Goal: Book appointment/travel/reservation

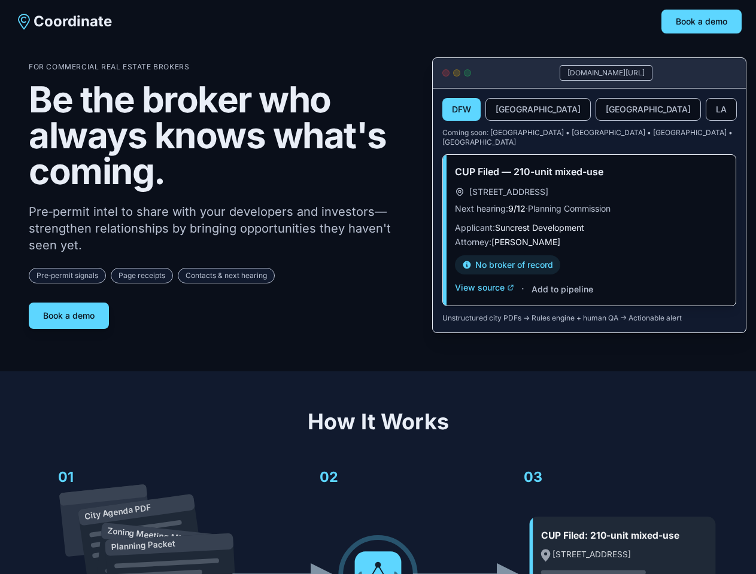
click at [377, 287] on div "For Commercial Real Estate Brokers Be the broker who always knows what's coming…" at bounding box center [221, 195] width 384 height 267
click at [701, 22] on button "Book a demo" at bounding box center [701, 22] width 80 height 24
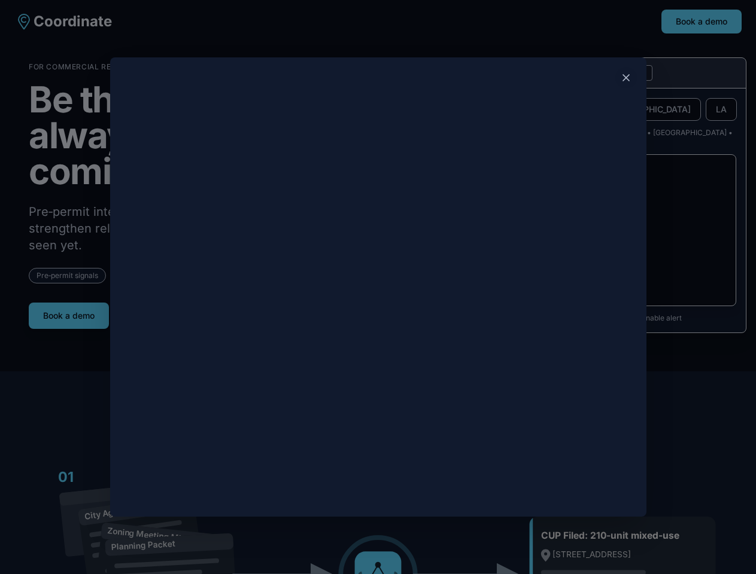
click at [69, 311] on div at bounding box center [378, 287] width 756 height 574
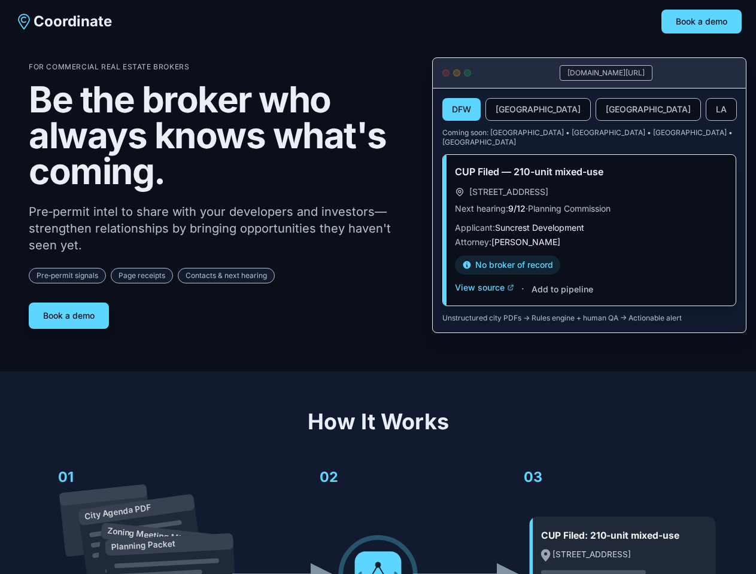
click at [461, 110] on button "DFW" at bounding box center [461, 109] width 38 height 23
click at [509, 110] on button "[GEOGRAPHIC_DATA]" at bounding box center [537, 109] width 105 height 23
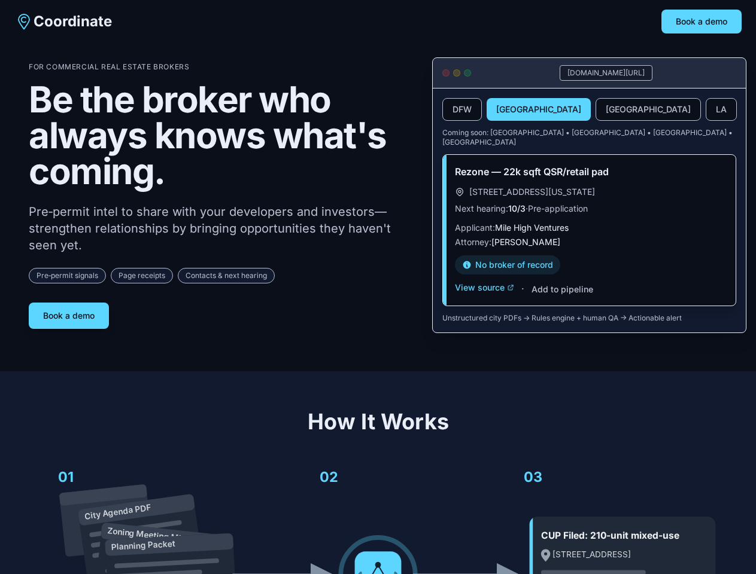
click at [595, 110] on button "[GEOGRAPHIC_DATA]" at bounding box center [647, 109] width 105 height 23
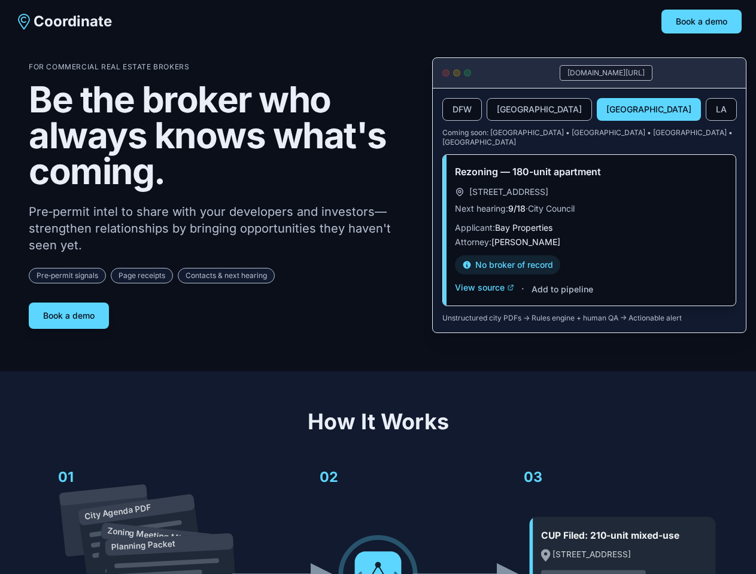
click at [705, 110] on button "LA" at bounding box center [720, 109] width 31 height 23
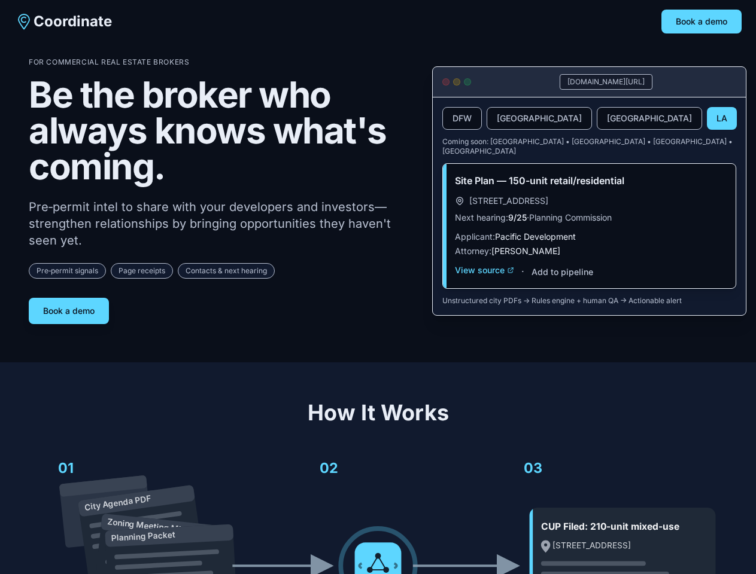
click at [484, 279] on div "Site Plan — 150-unit retail/residential [STREET_ADDRESS] Next hearing: 9/25 · P…" at bounding box center [589, 226] width 293 height 124
click at [561, 281] on div "Site Plan — 150-unit retail/residential [STREET_ADDRESS] Next hearing: 9/25 · P…" at bounding box center [589, 226] width 293 height 124
